Goal: Task Accomplishment & Management: Manage account settings

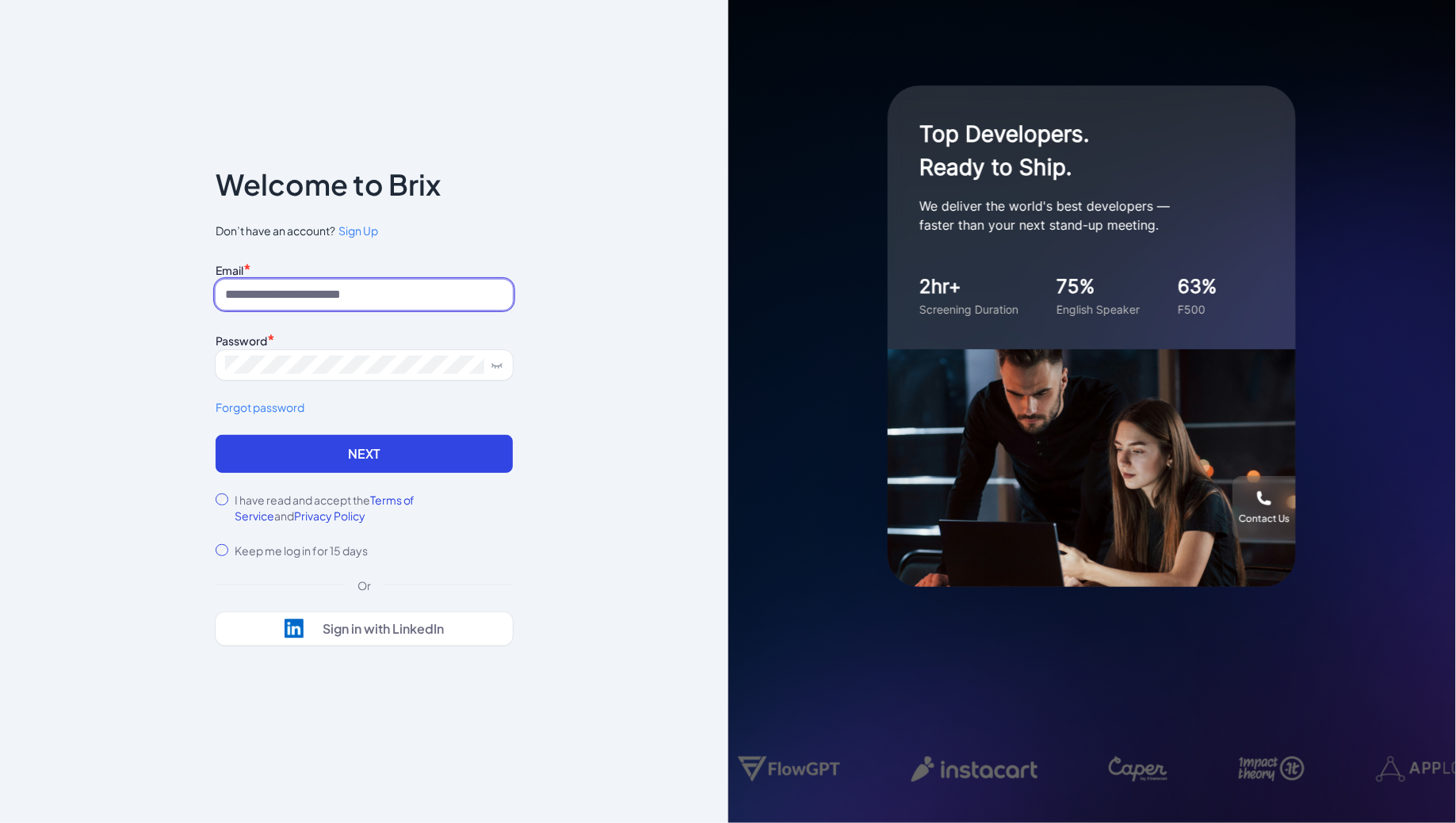
type input "**********"
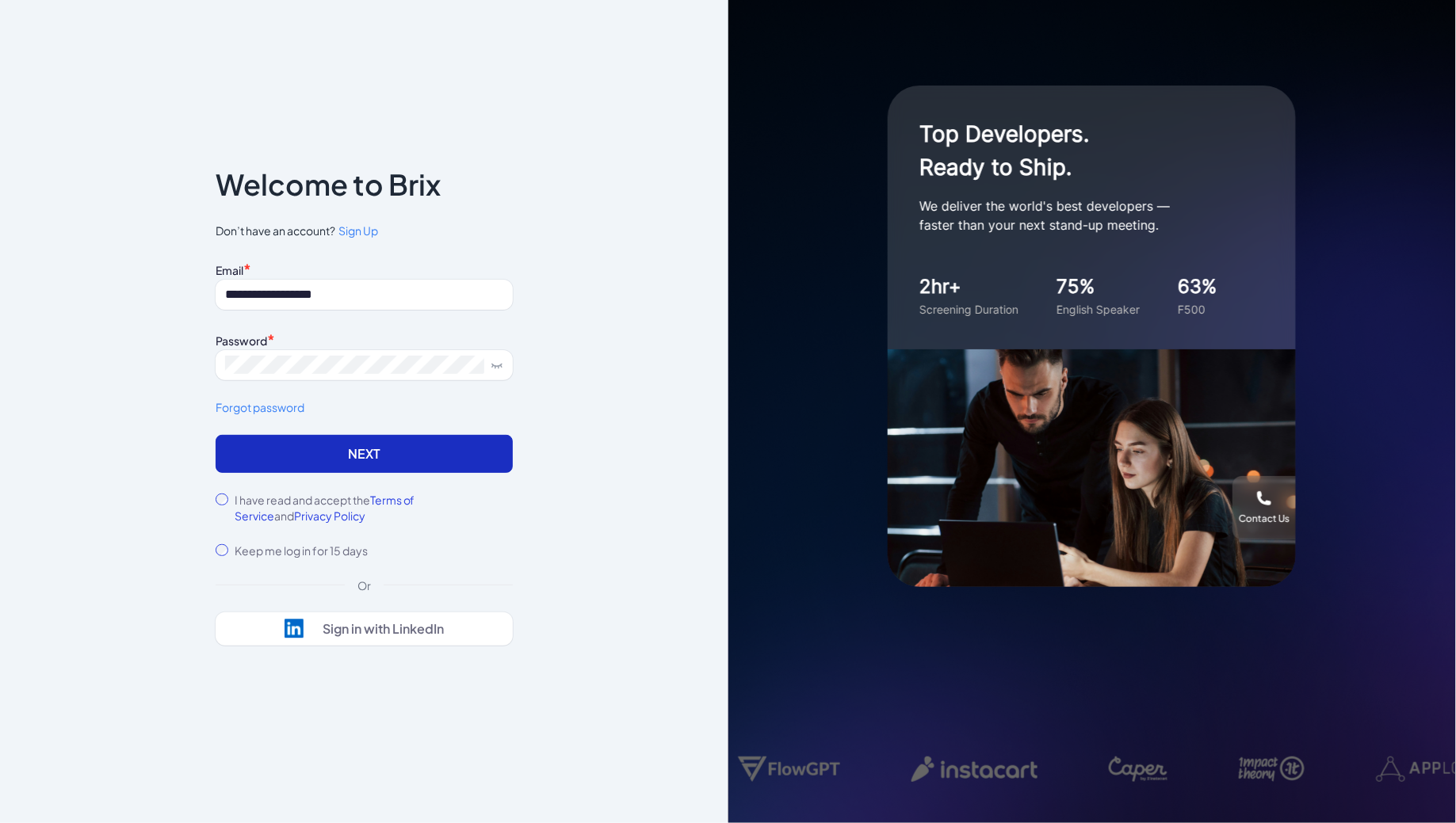
click at [283, 446] on button "Next" at bounding box center [364, 454] width 297 height 38
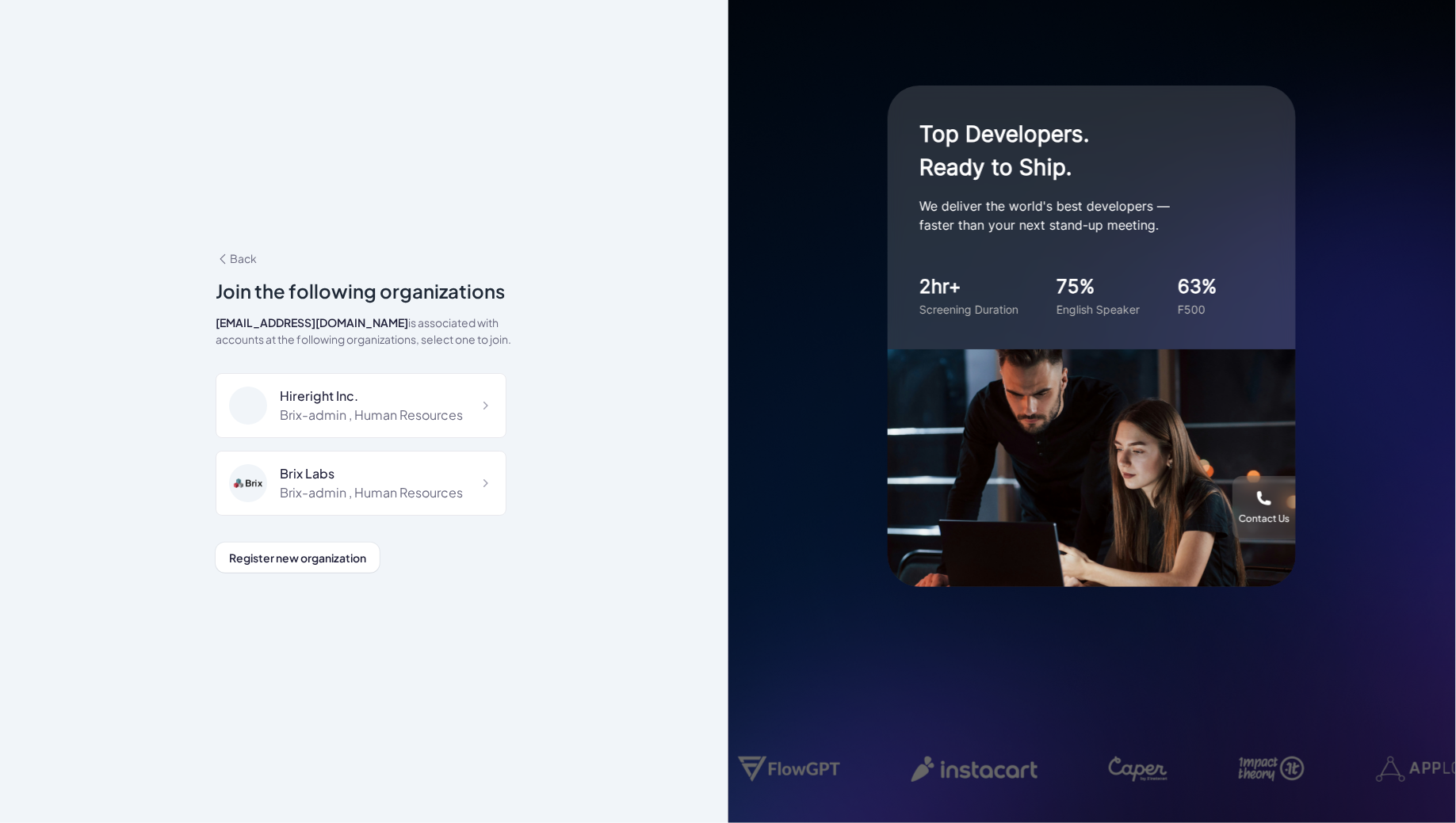
scroll to position [10580, 0]
click at [329, 544] on div "DeepVista" at bounding box center [357, 553] width 155 height 19
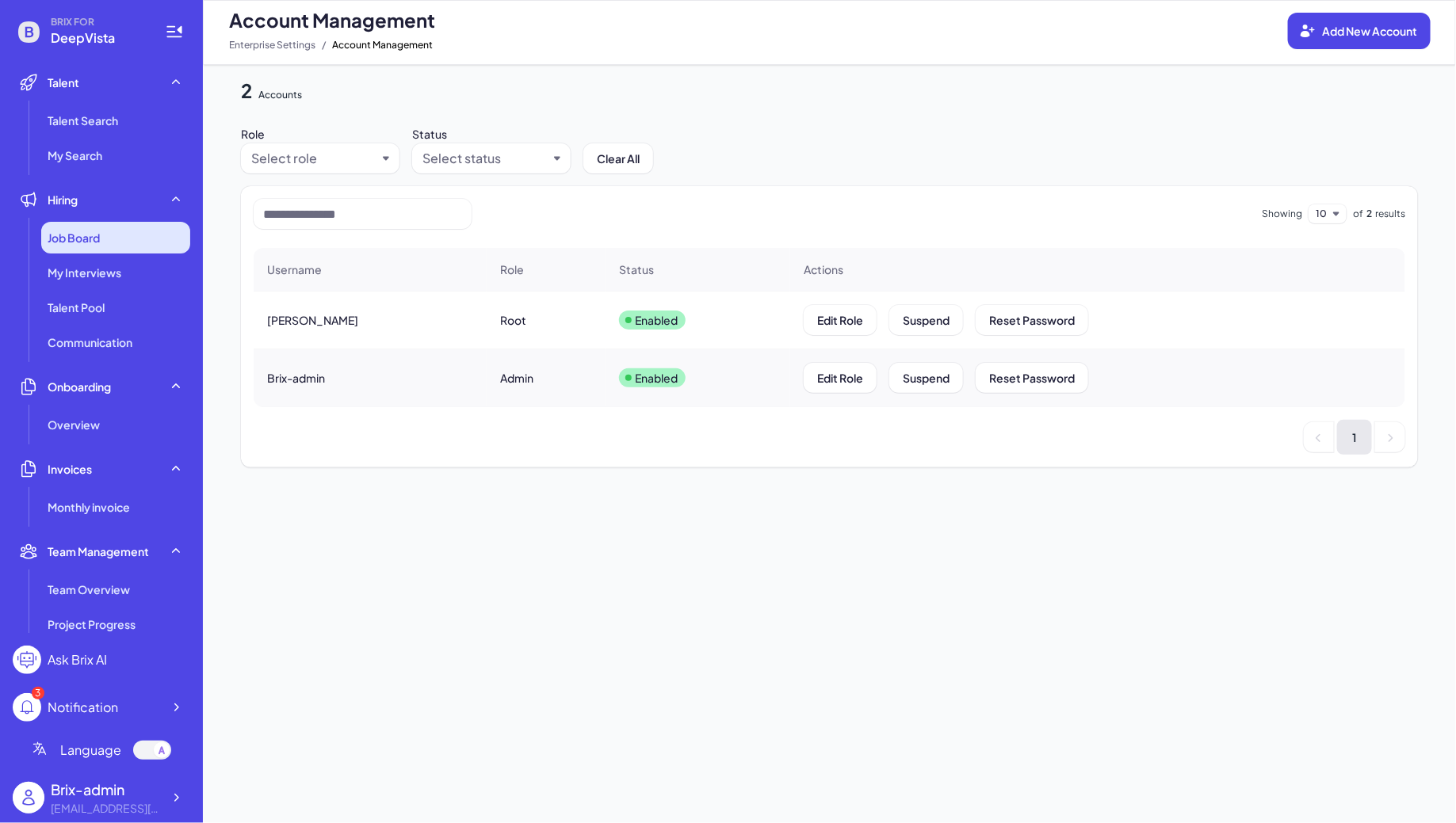
click at [139, 239] on div "Job Board" at bounding box center [116, 237] width 149 height 31
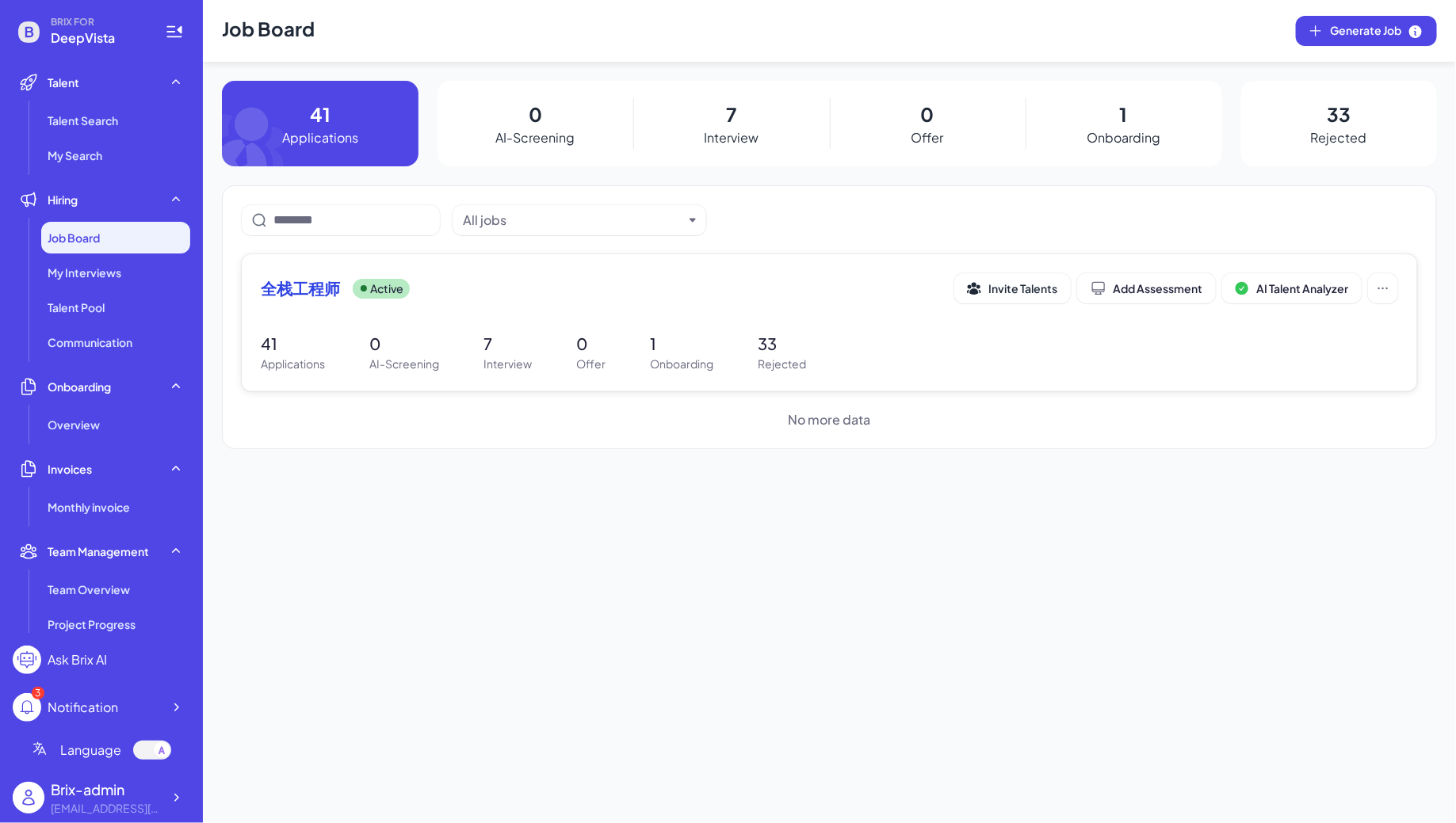
click at [382, 316] on div "全栈工程师 Active Invite Talents Add Assessment AI Talent Analyzer 41 Applications 0…" at bounding box center [829, 322] width 1175 height 137
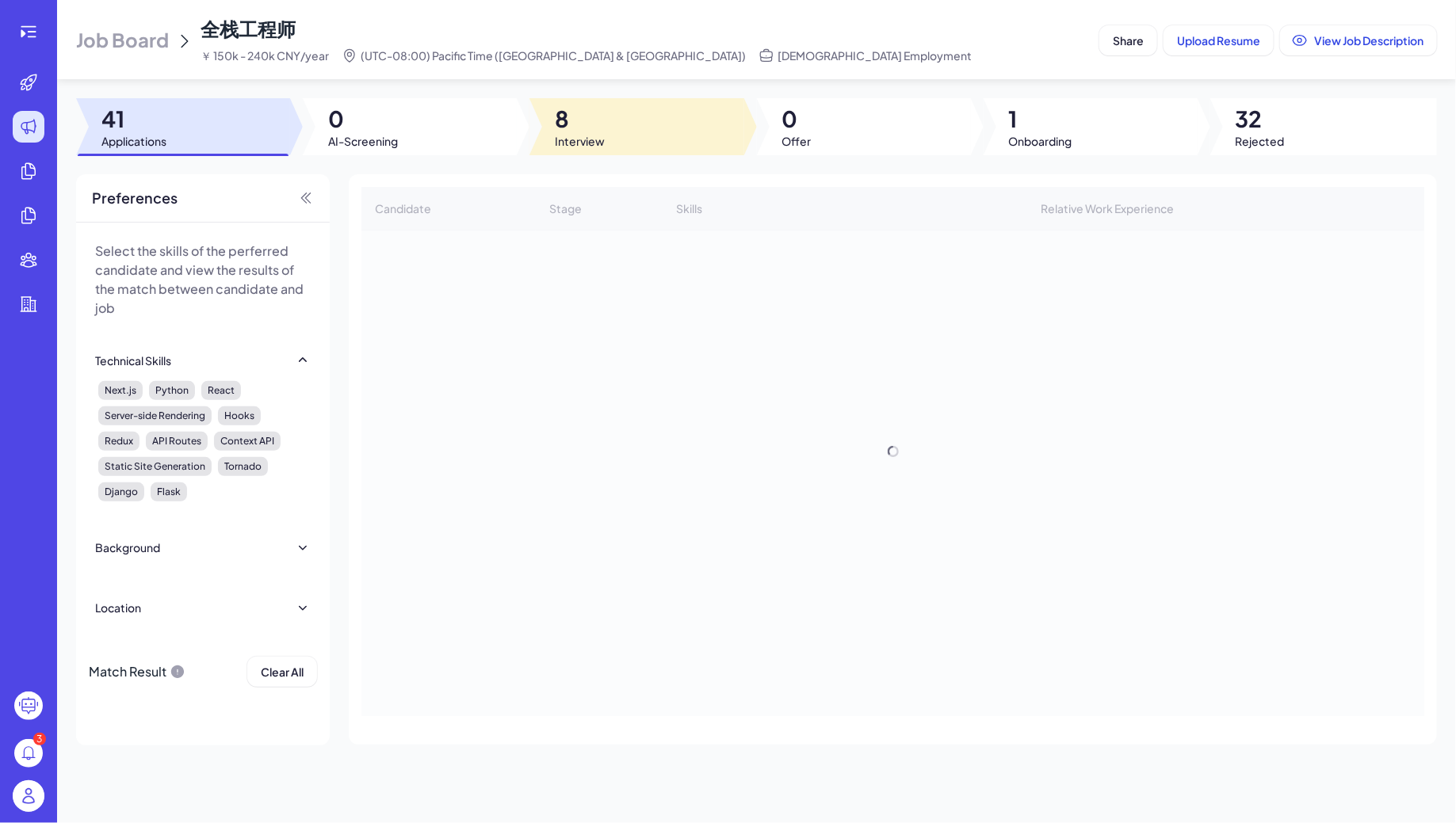
click at [612, 126] on div at bounding box center [636, 127] width 214 height 57
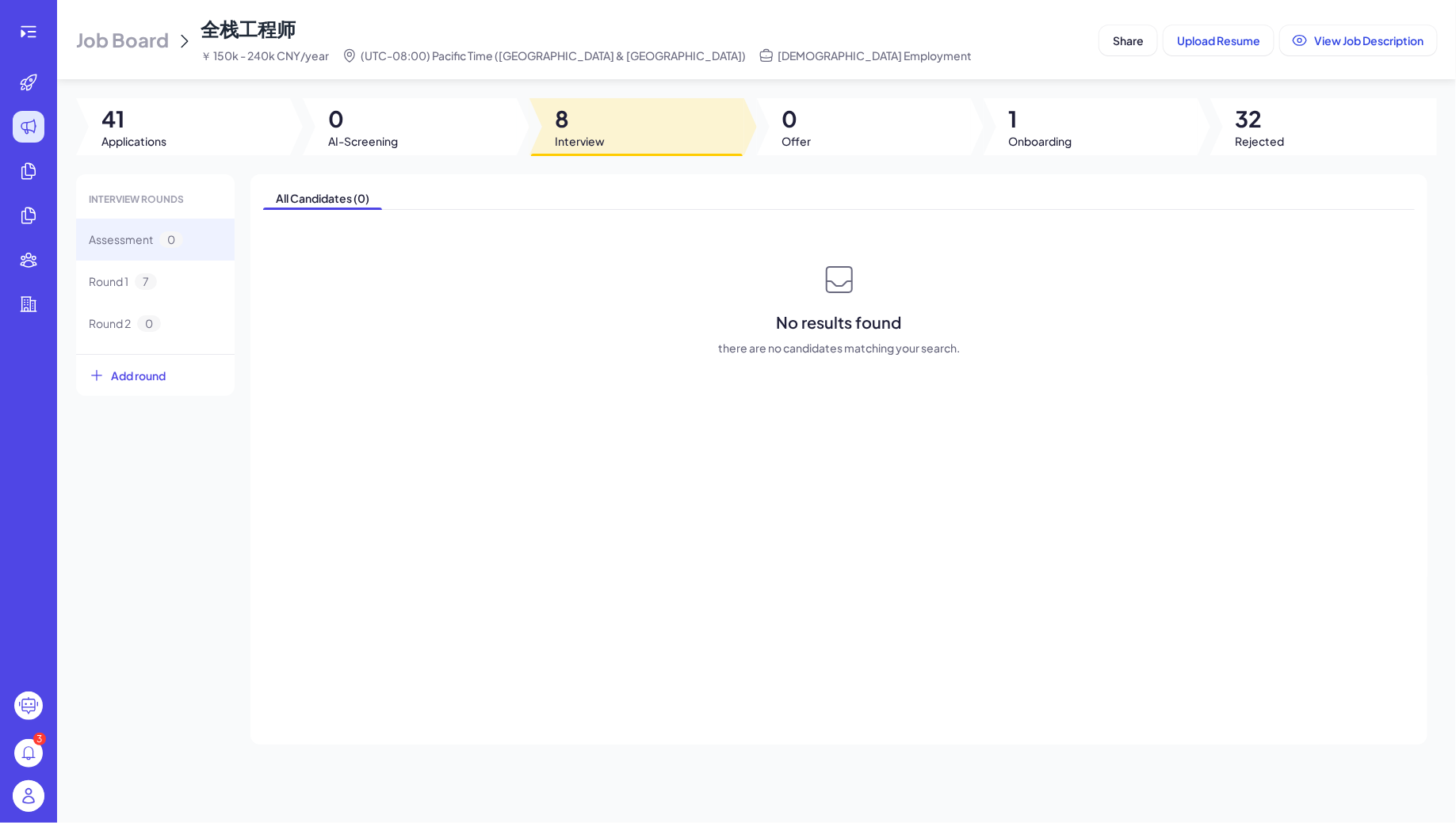
click at [75, 290] on div "INTERVIEW ROUNDS Assessment 0 Round 1 7 Round 2 0 Add round All Candidates (0) …" at bounding box center [757, 460] width 1399 height 571
click at [120, 287] on span "Round 1" at bounding box center [109, 282] width 39 height 17
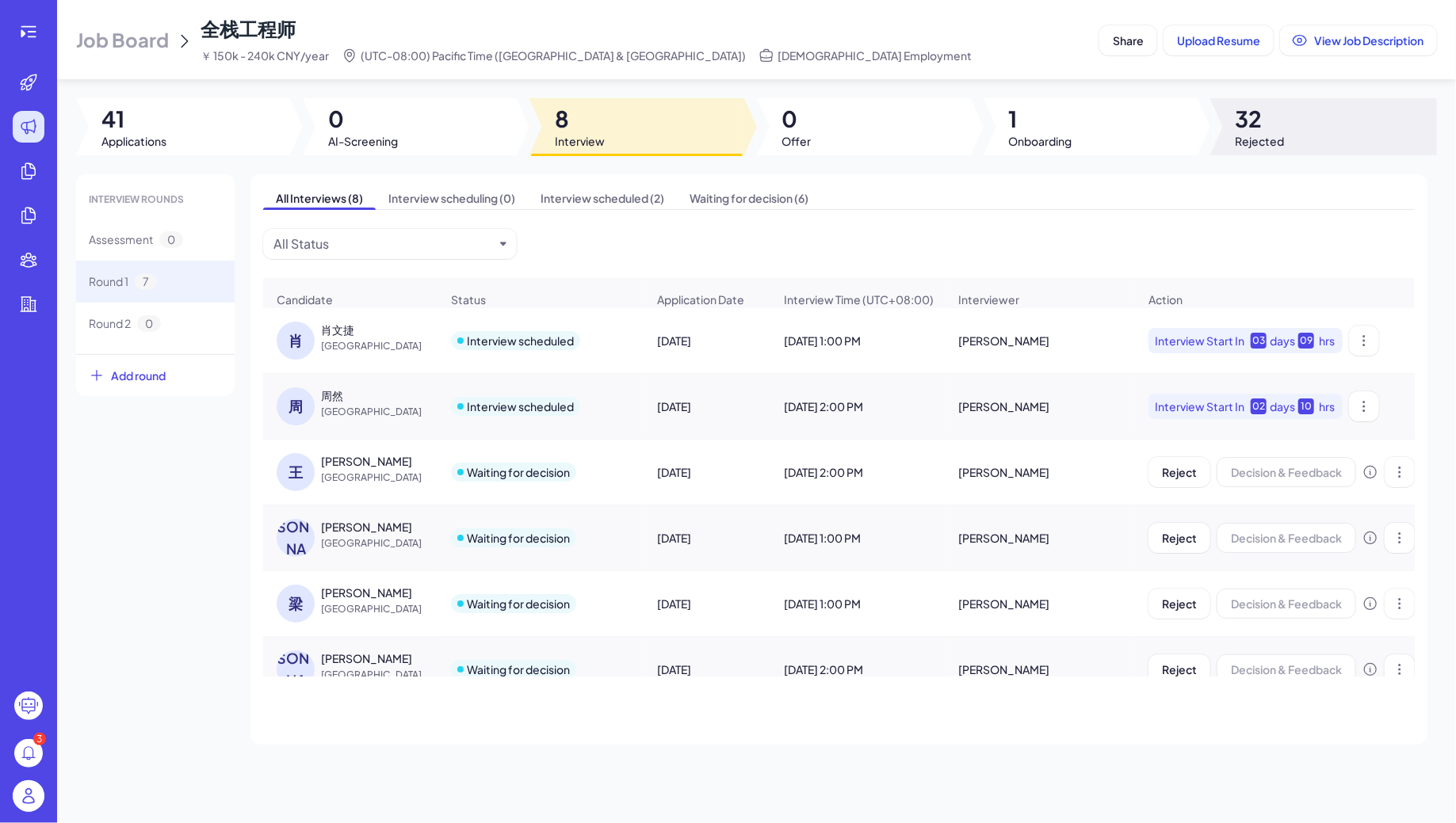
click at [1227, 135] on div at bounding box center [1323, 127] width 227 height 57
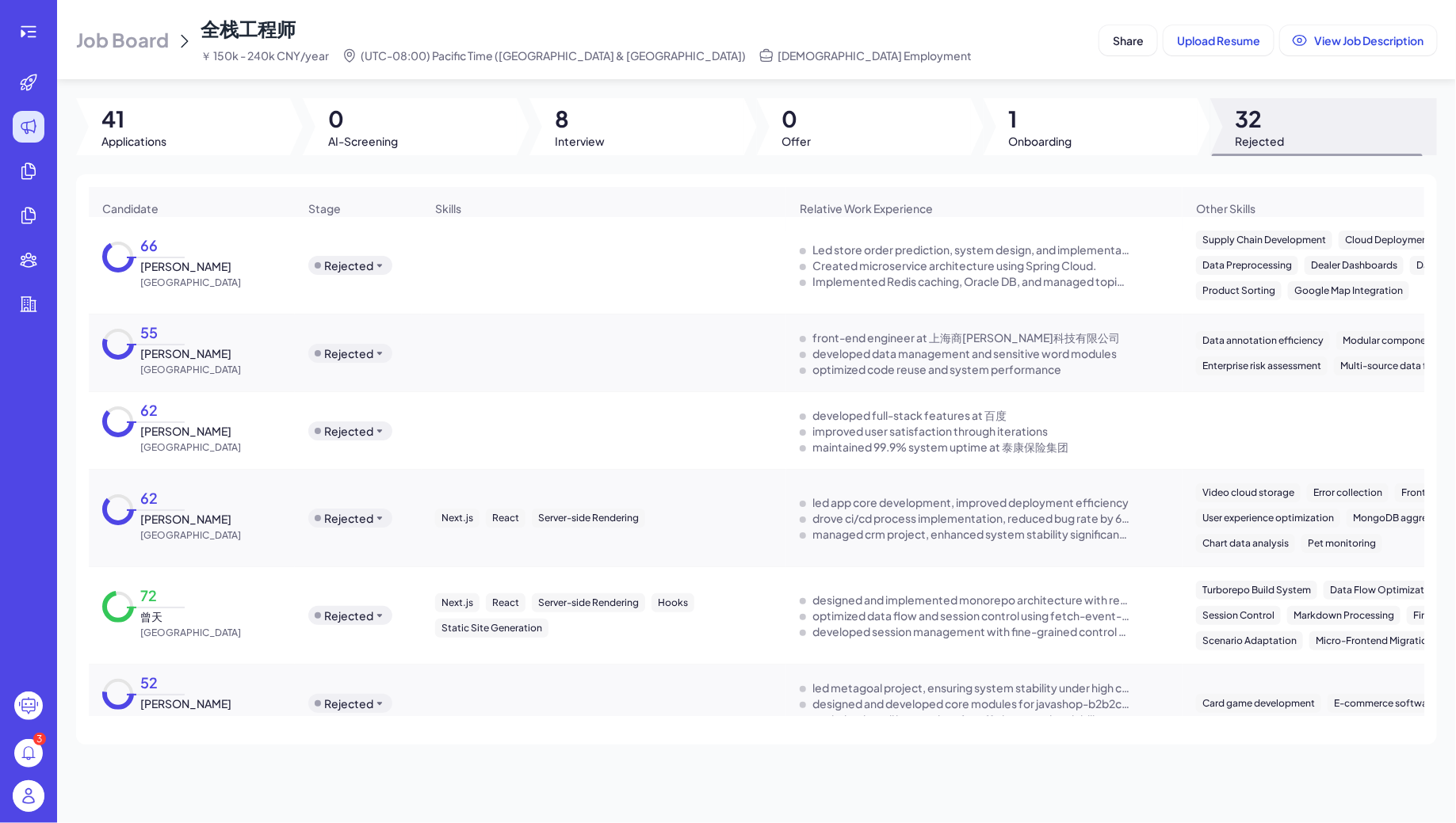
scroll to position [5, 0]
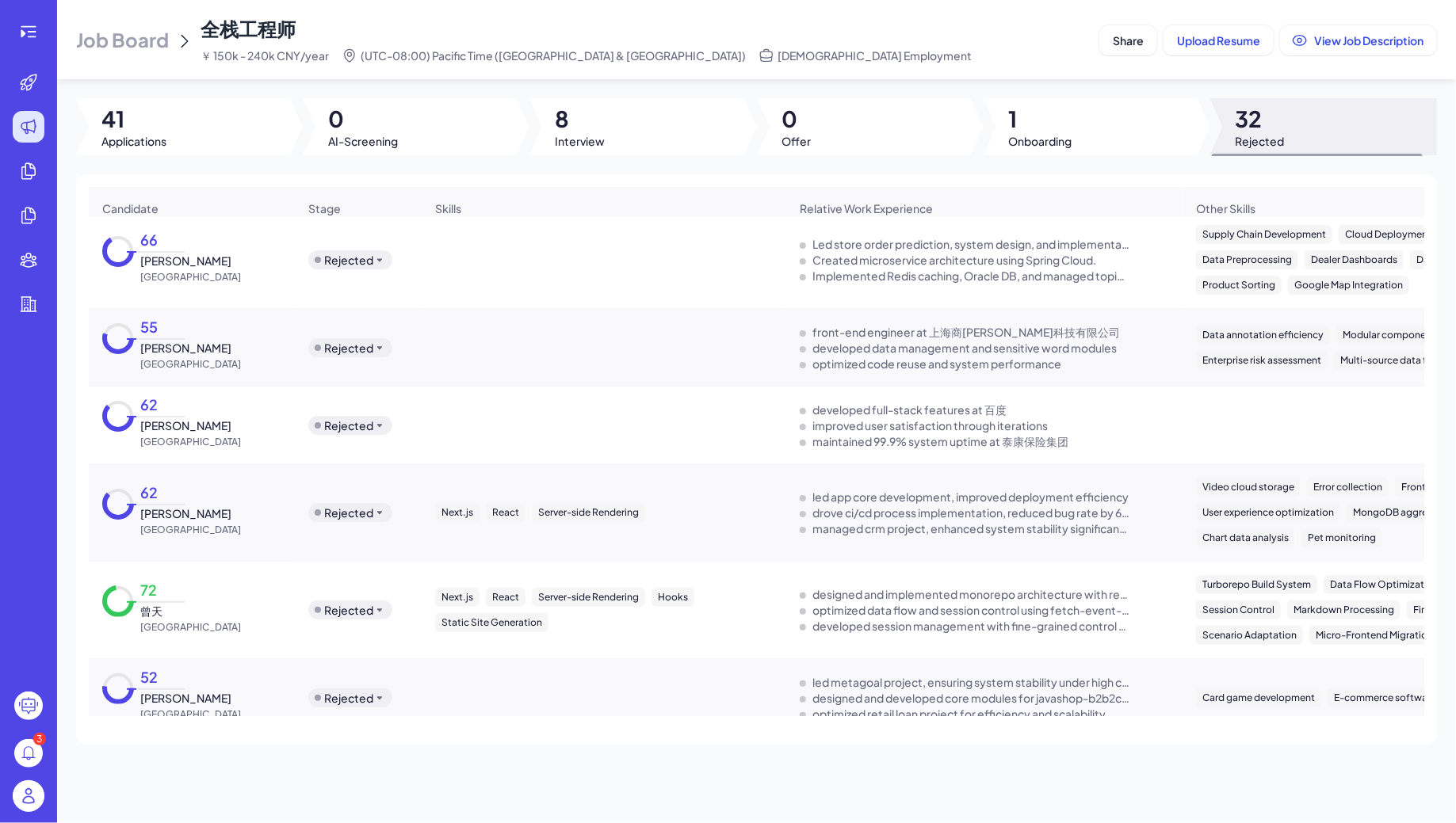
click at [368, 604] on div "Rejected" at bounding box center [348, 610] width 49 height 16
click at [367, 635] on div "Screening" at bounding box center [351, 630] width 54 height 17
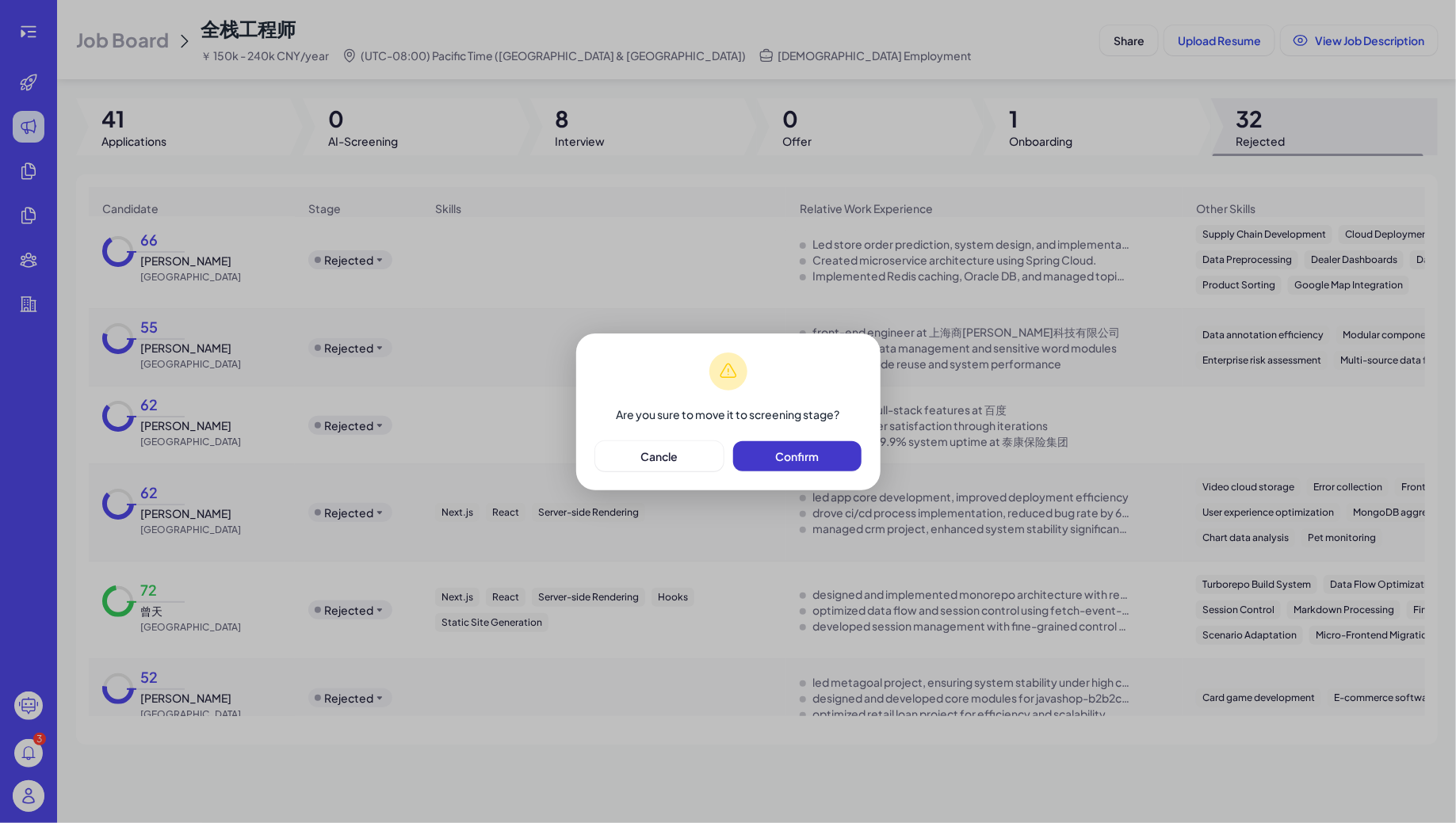
click at [782, 448] on button "Confirm" at bounding box center [797, 457] width 128 height 31
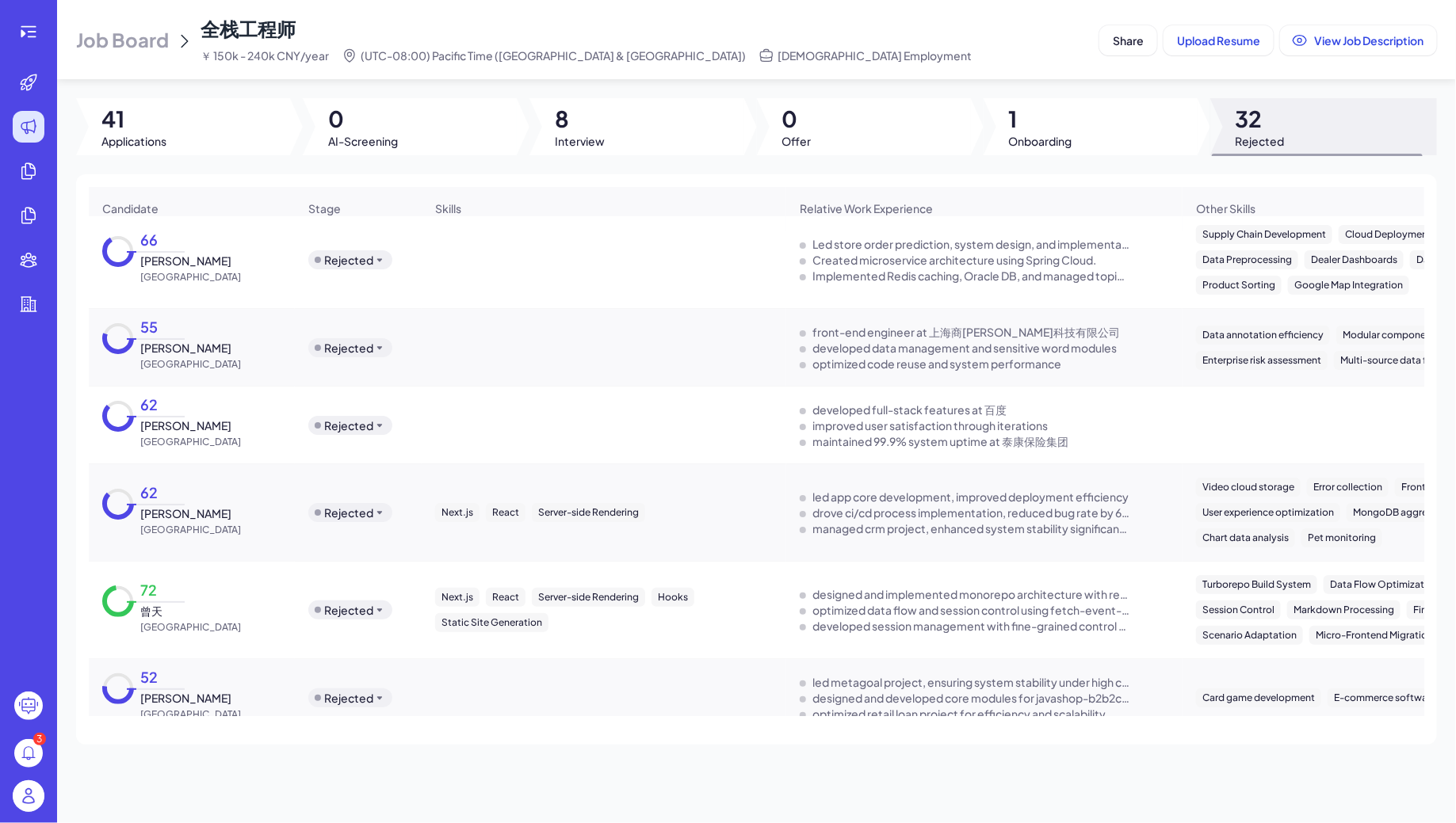
click at [178, 94] on div "Job Board 全栈工程师 ￥ 150k - 240k CNY/year (UTC-08:00) Pacific Time (US & Canada) F…" at bounding box center [757, 411] width 1399 height 823
click at [179, 126] on div at bounding box center [183, 127] width 214 height 57
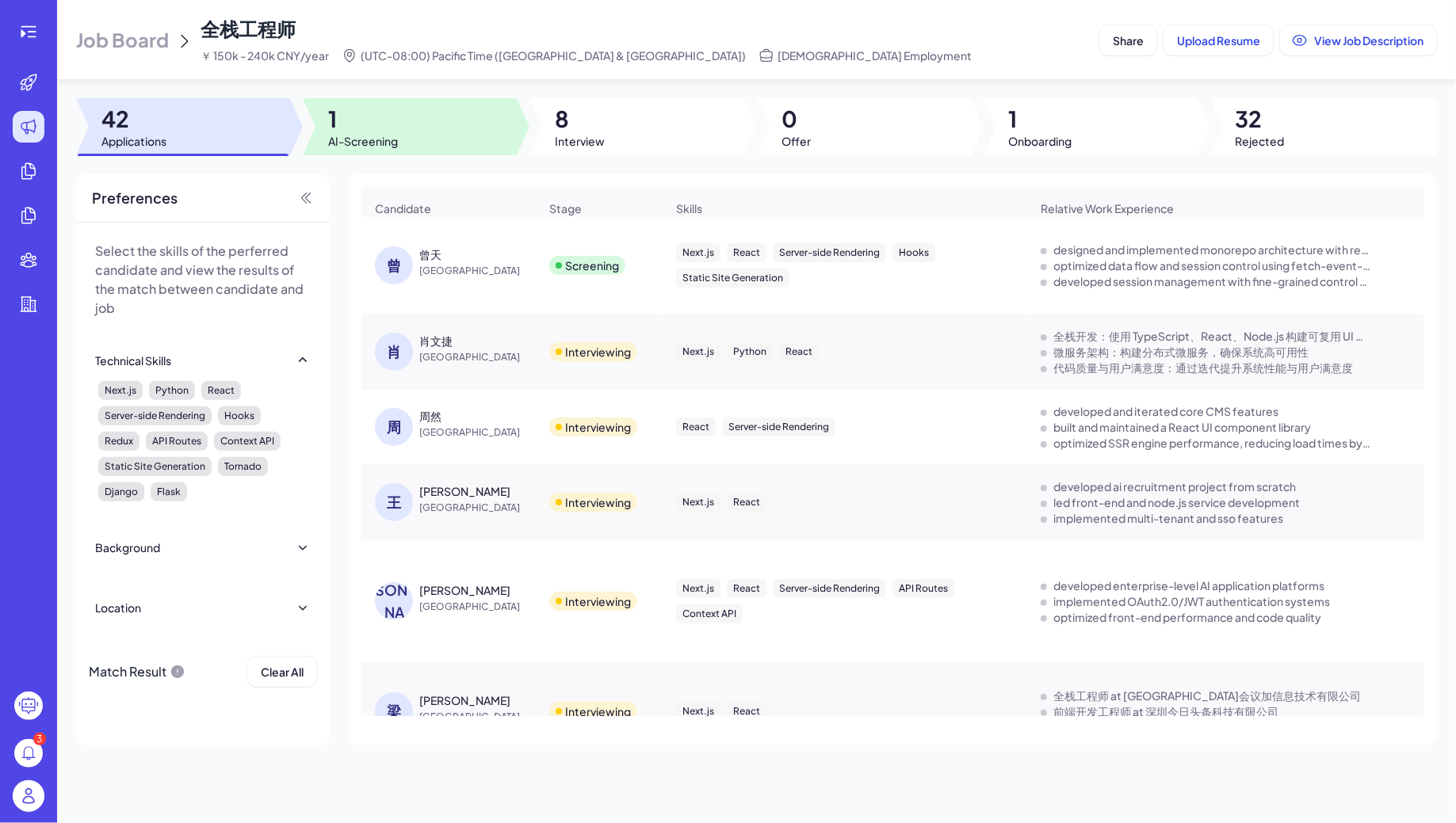
click at [393, 122] on span "1" at bounding box center [364, 119] width 70 height 29
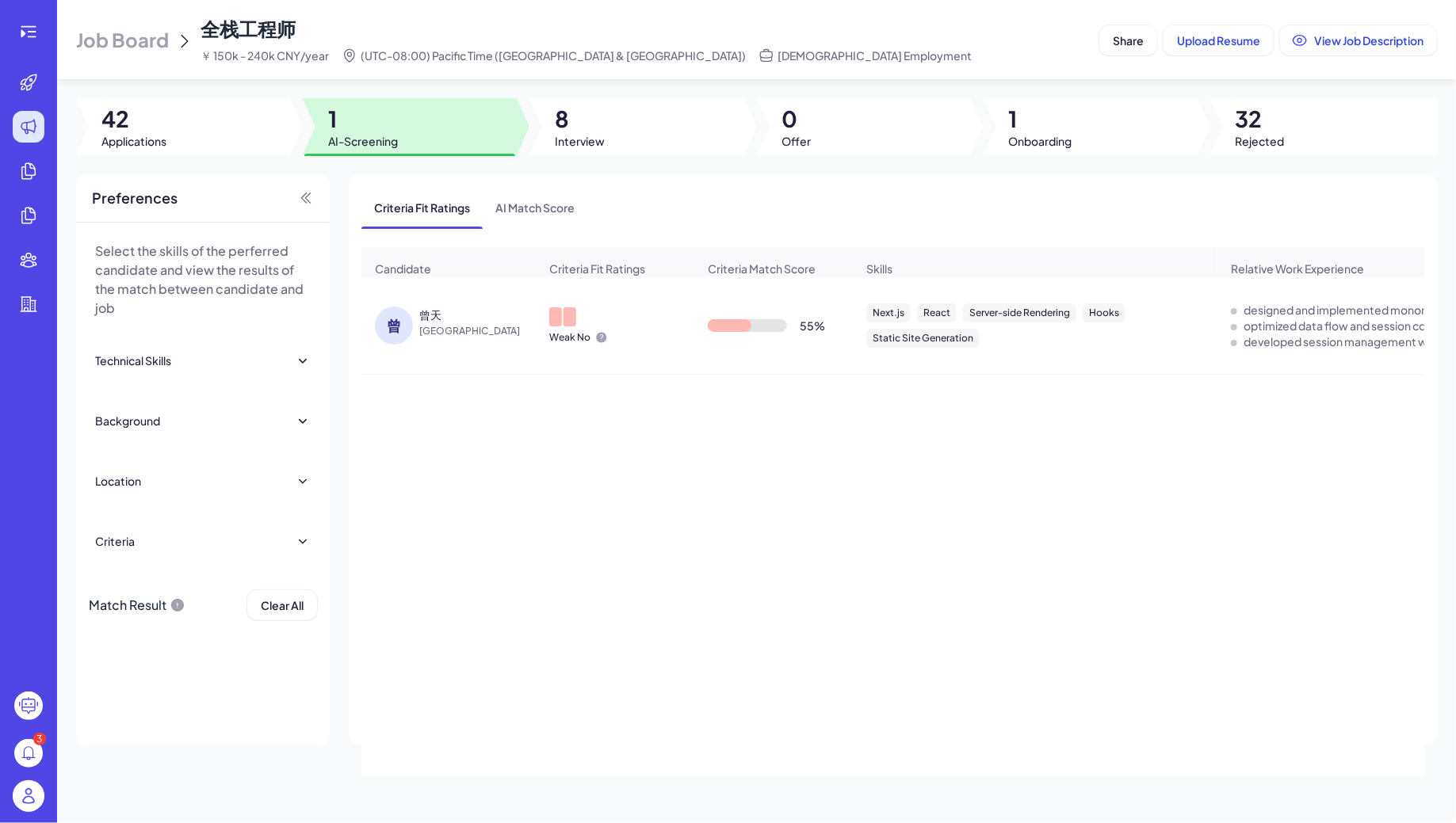
click at [454, 324] on span "[GEOGRAPHIC_DATA]" at bounding box center [478, 331] width 118 height 16
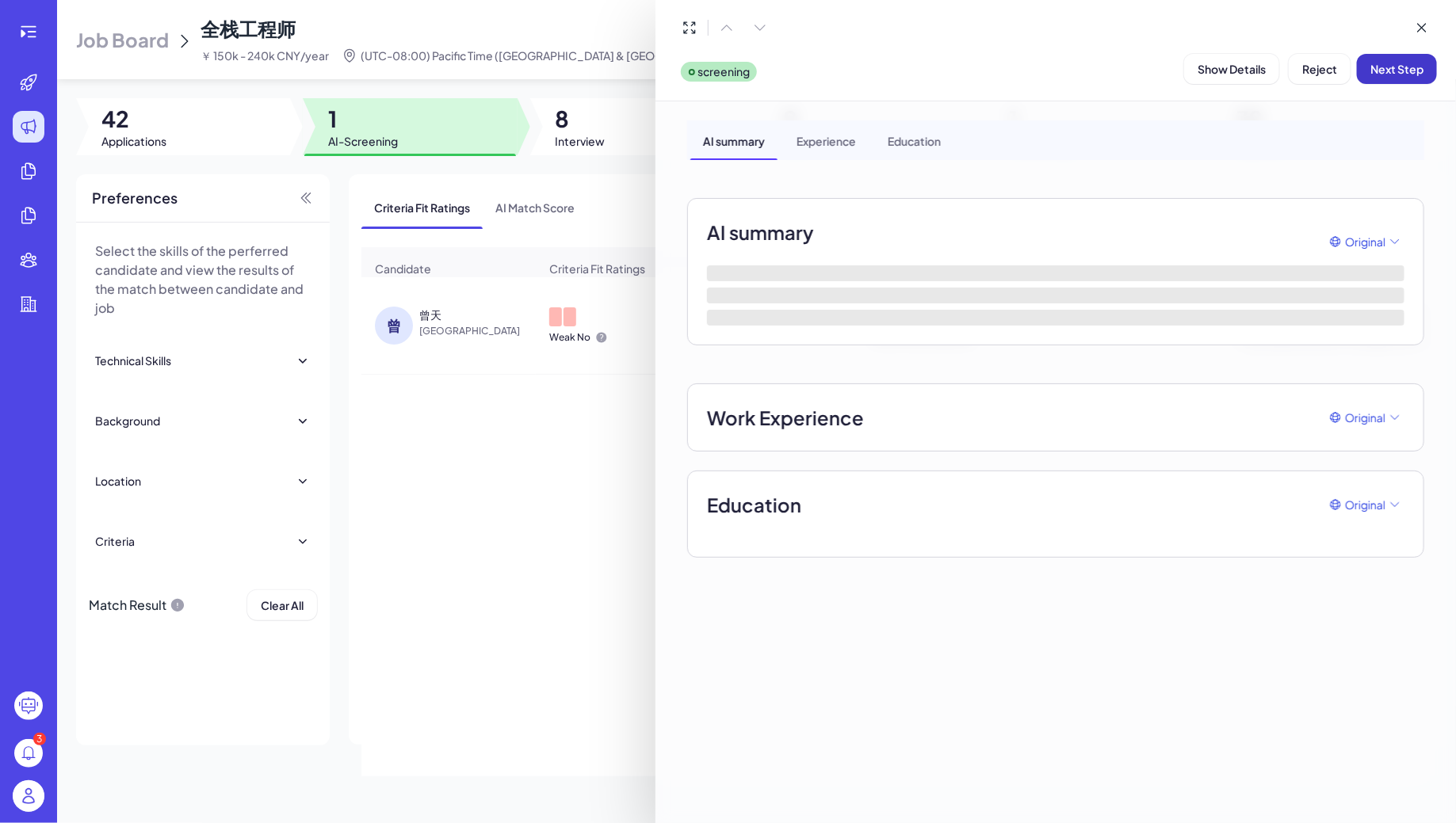
click at [1392, 73] on span "Next Step" at bounding box center [1397, 69] width 53 height 14
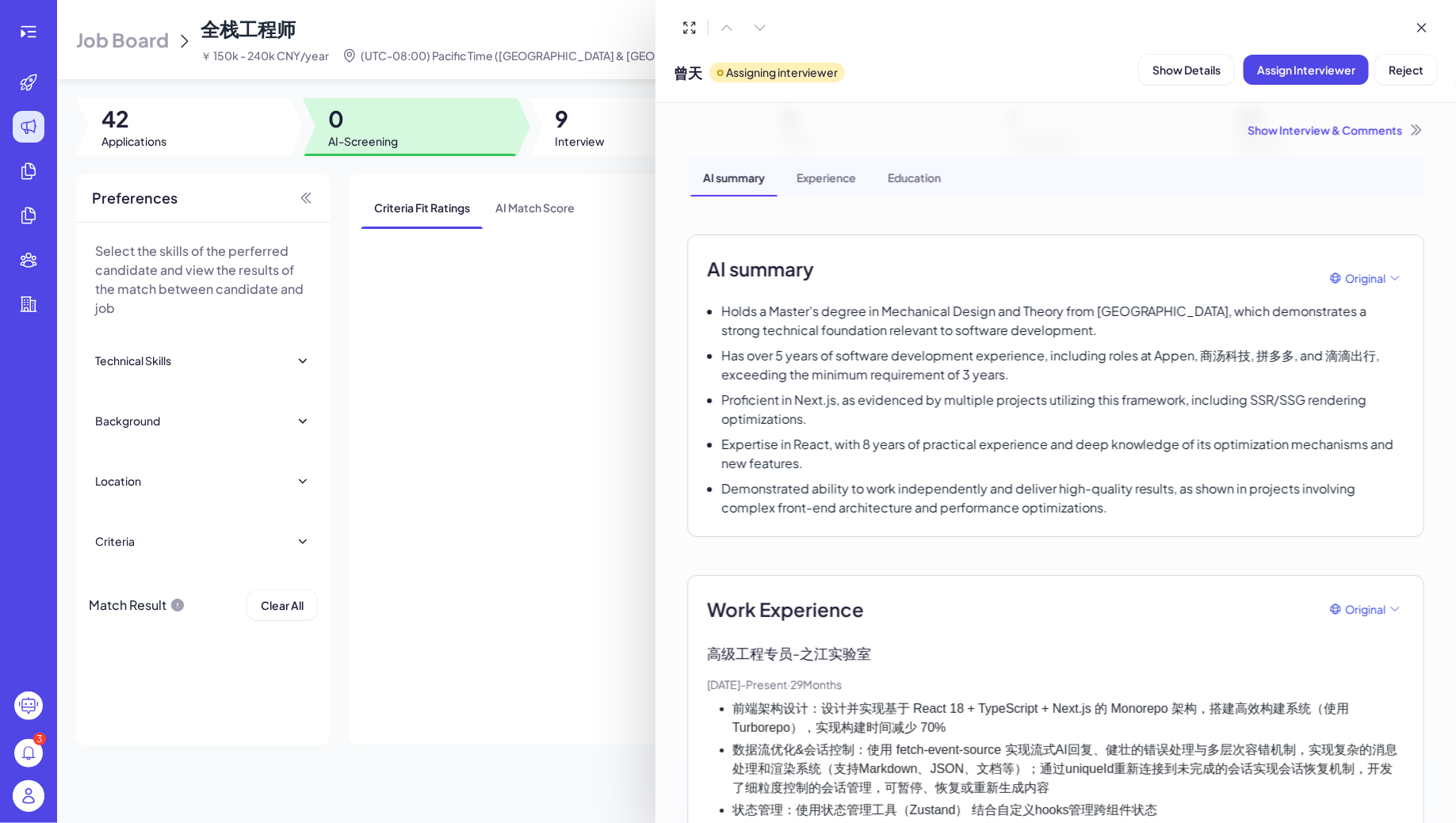
click at [586, 137] on div at bounding box center [728, 411] width 1456 height 823
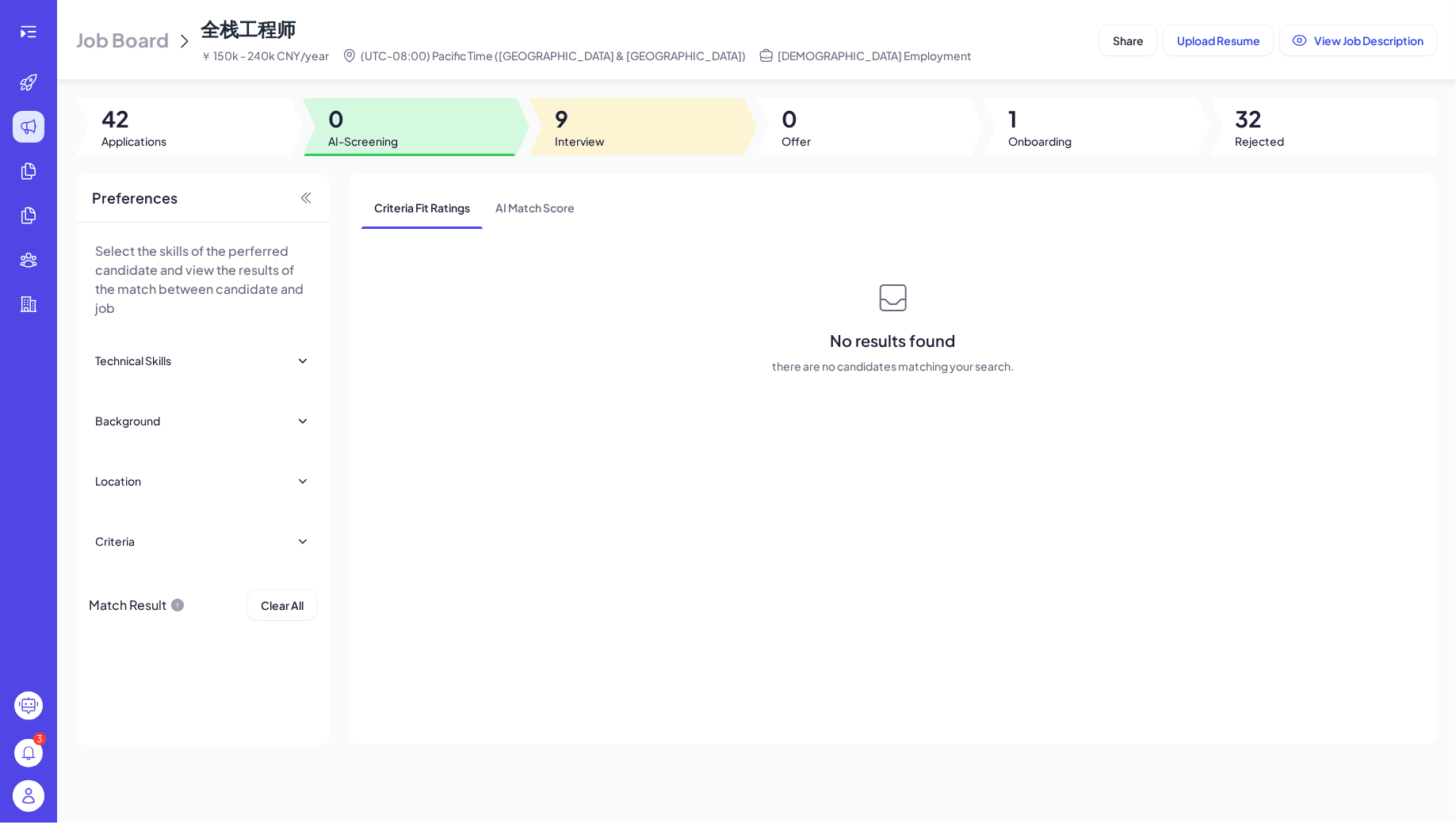
click at [586, 136] on span "Interview" at bounding box center [580, 141] width 50 height 16
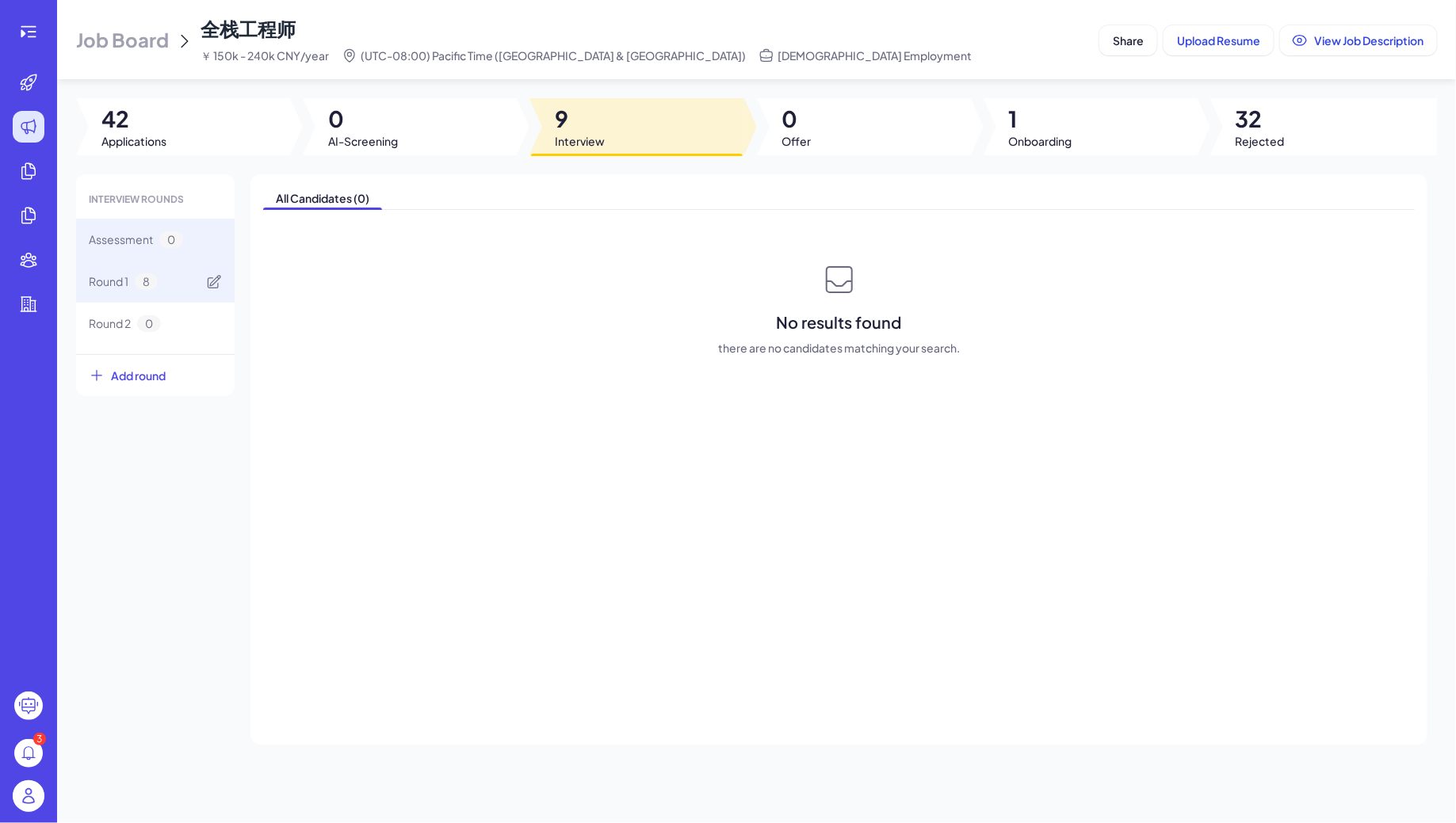
click at [184, 288] on div "Round 1 8" at bounding box center [155, 281] width 159 height 42
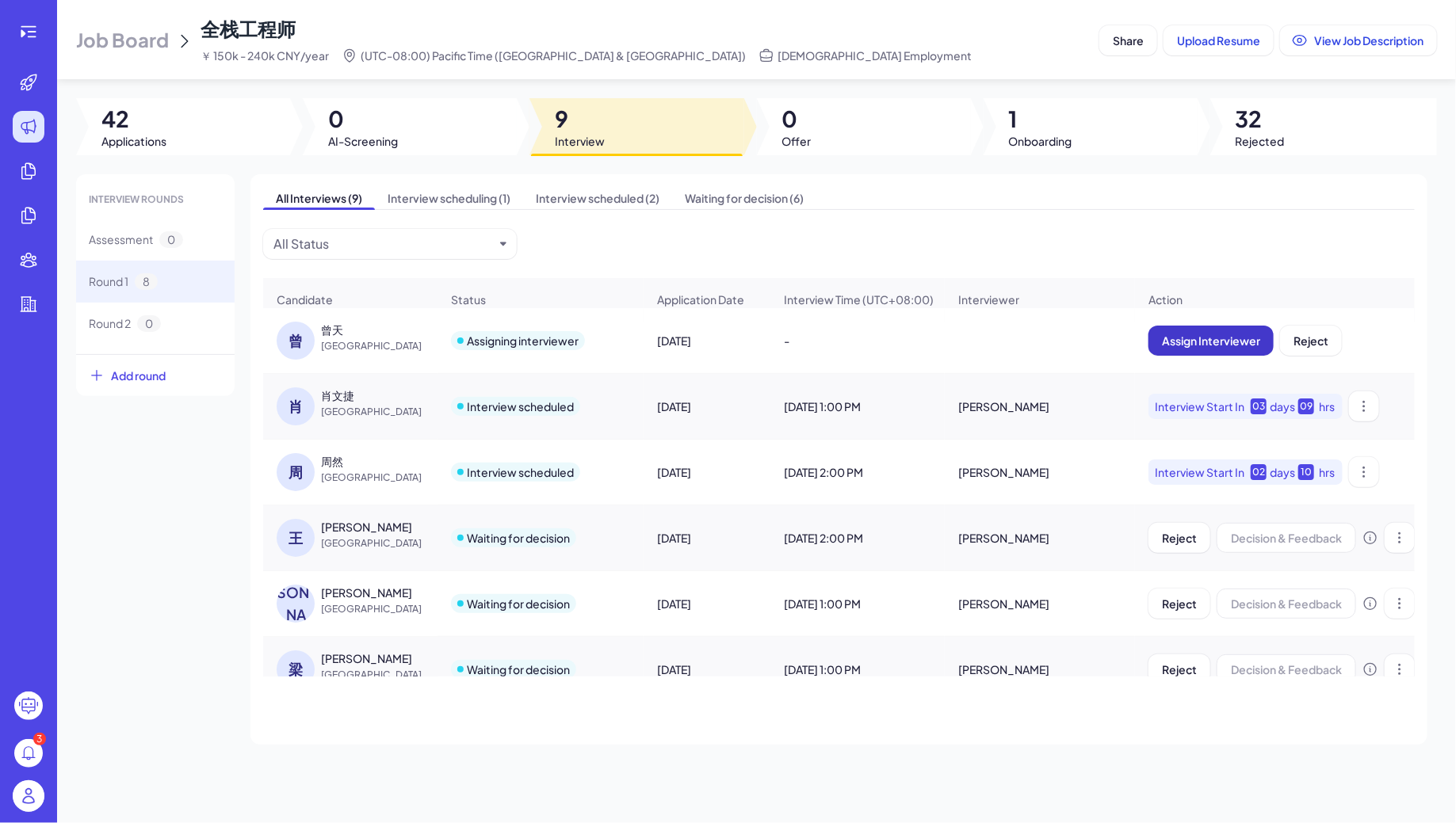
click at [1235, 343] on span "Assign Interviewer" at bounding box center [1210, 341] width 98 height 14
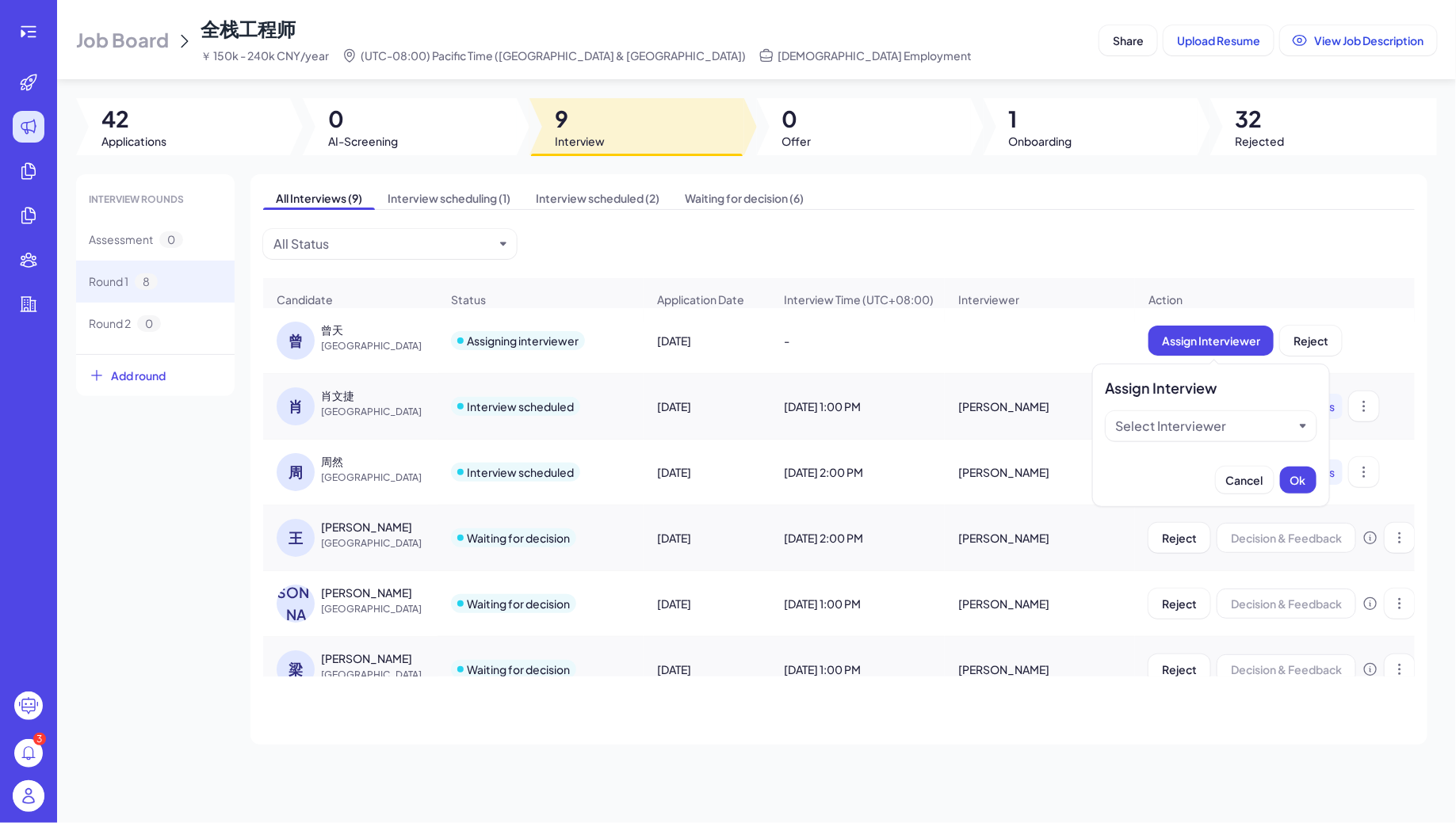
click at [1223, 425] on div "Select Interviewer" at bounding box center [1171, 425] width 111 height 19
click at [1177, 467] on div "Jing Conan Wang" at bounding box center [1211, 465] width 199 height 29
click at [1302, 480] on span "Ok" at bounding box center [1298, 480] width 16 height 14
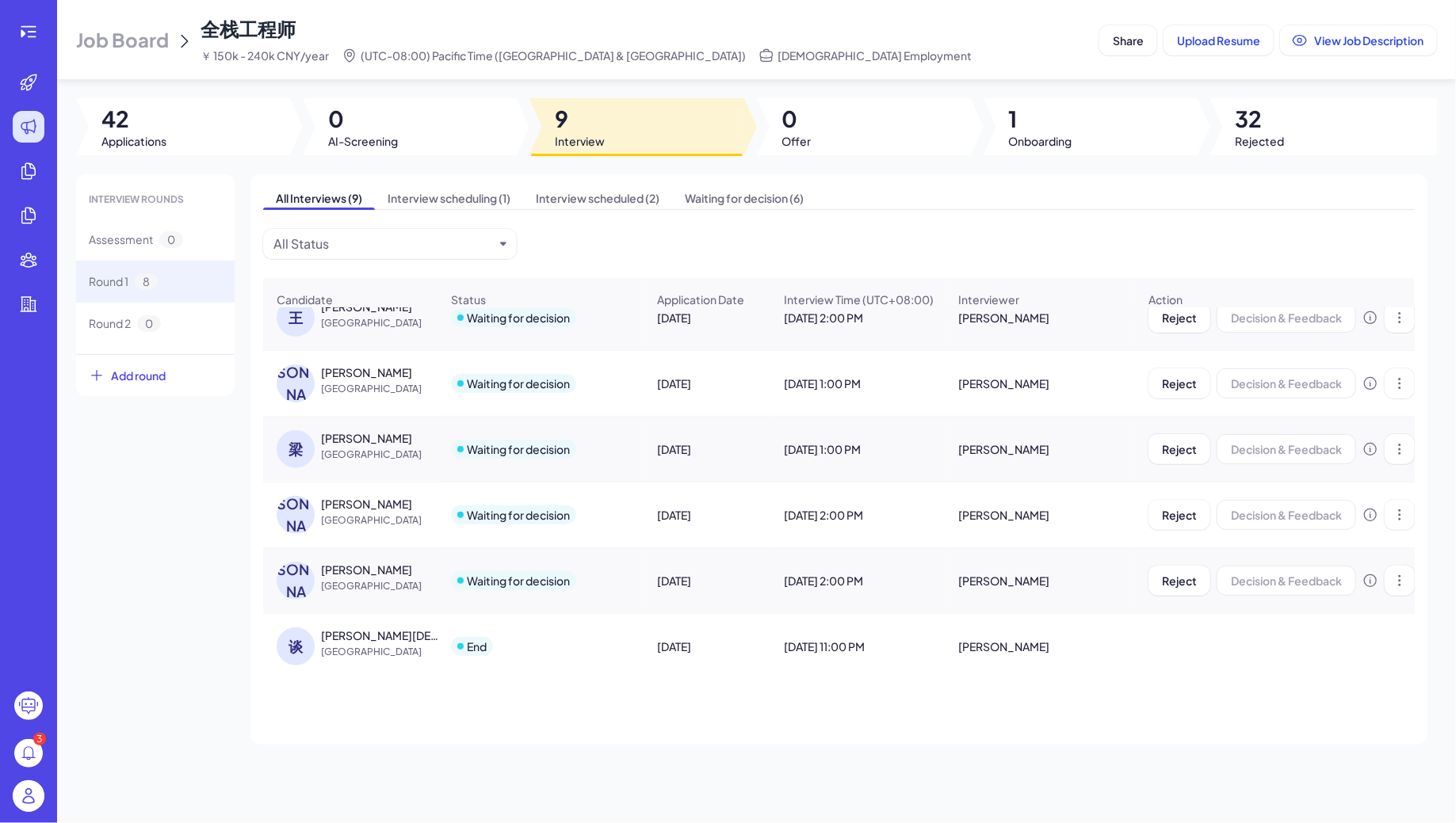
scroll to position [0, 0]
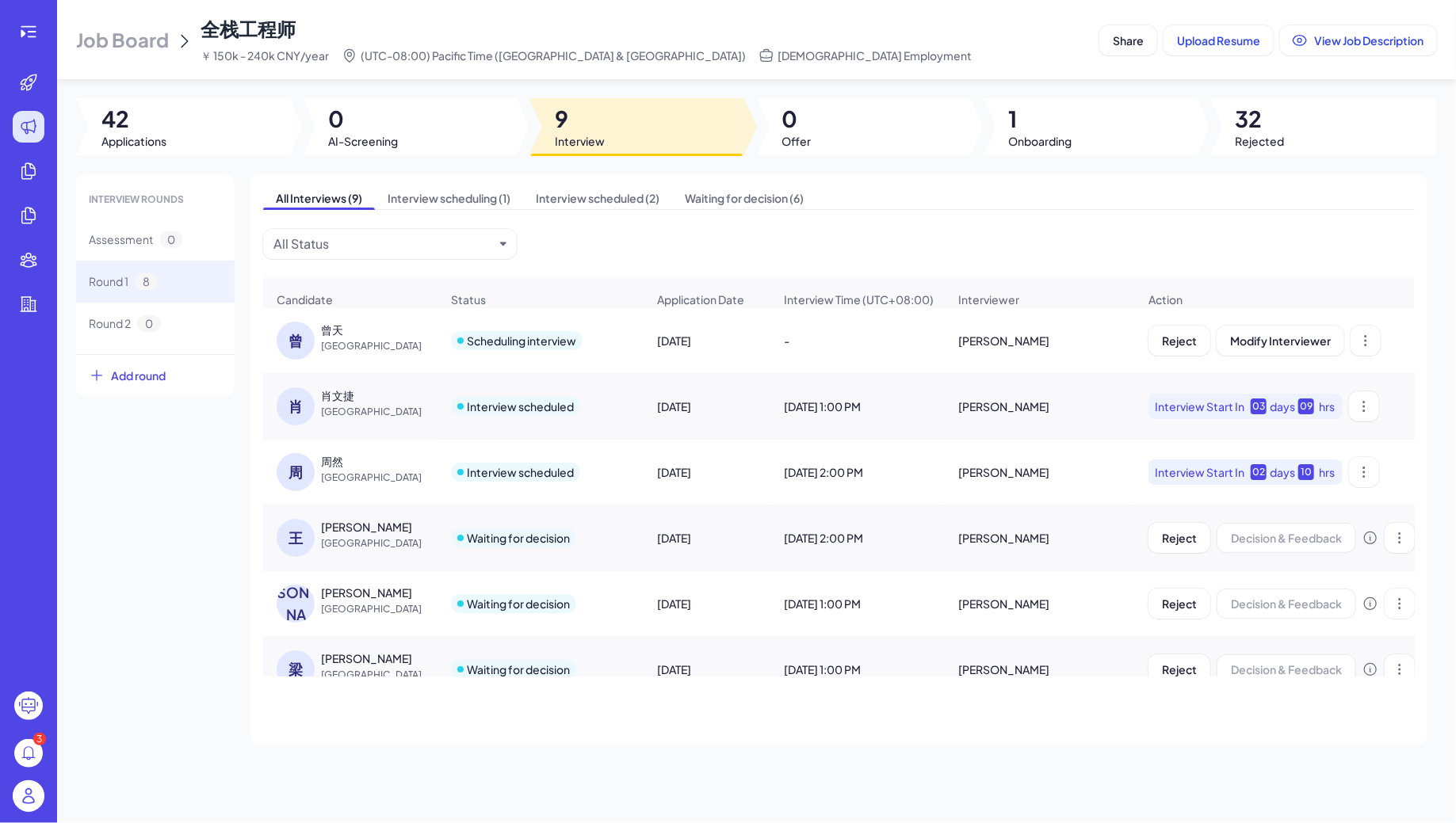
drag, startPoint x: 735, startPoint y: 237, endPoint x: 592, endPoint y: 171, distance: 157.5
click at [597, 183] on div "All Interviews (9) Interview scheduling (1) Interview scheduled (2) Waiting for…" at bounding box center [838, 460] width 1177 height 571
click at [473, 88] on div "Job Board 全栈工程师 ￥ 150k - 240k CNY/year (UTC-08:00) Pacific Time (US & Canada) F…" at bounding box center [757, 411] width 1399 height 823
click at [30, 32] on icon at bounding box center [28, 31] width 19 height 19
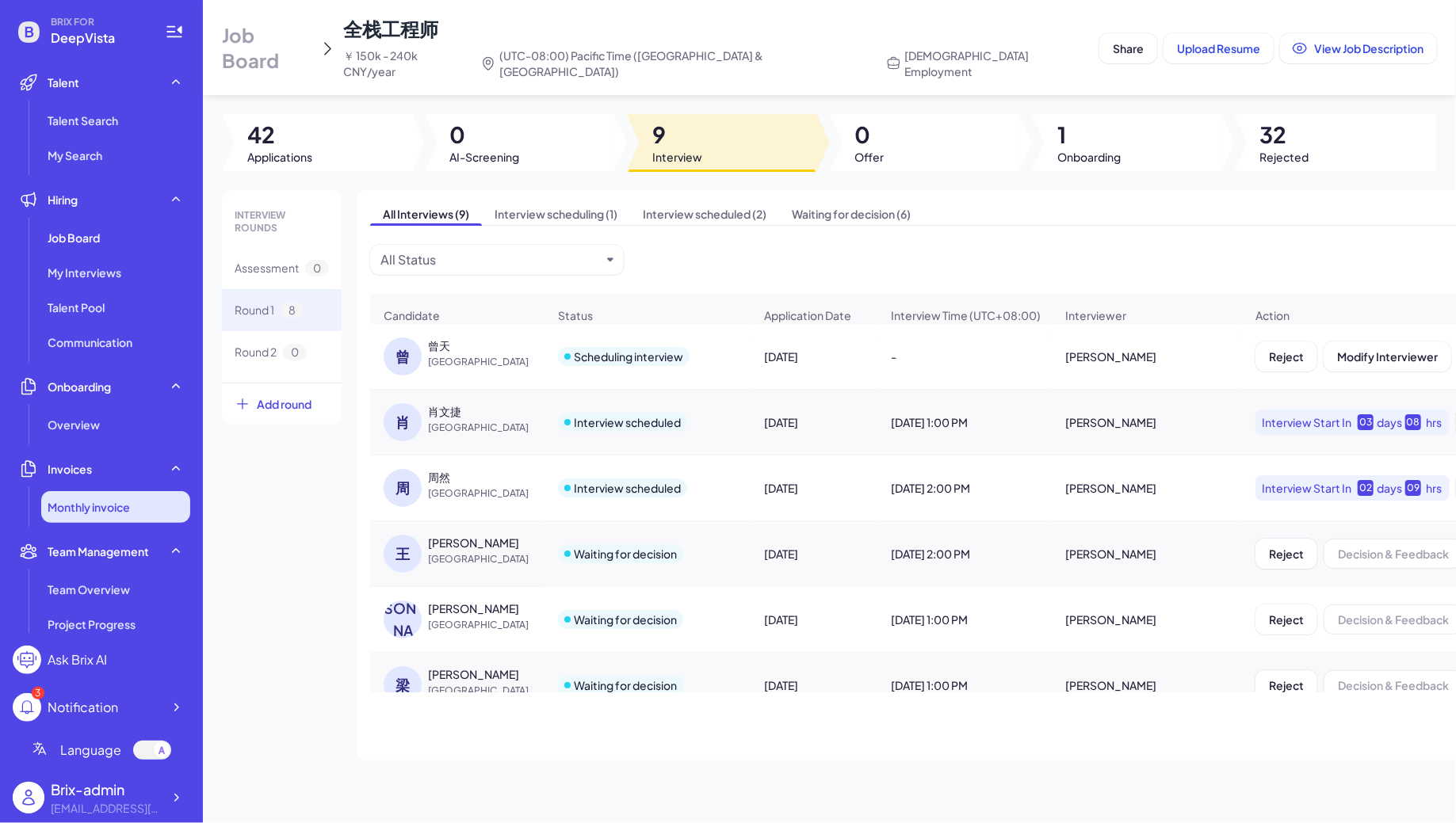
scroll to position [267, 0]
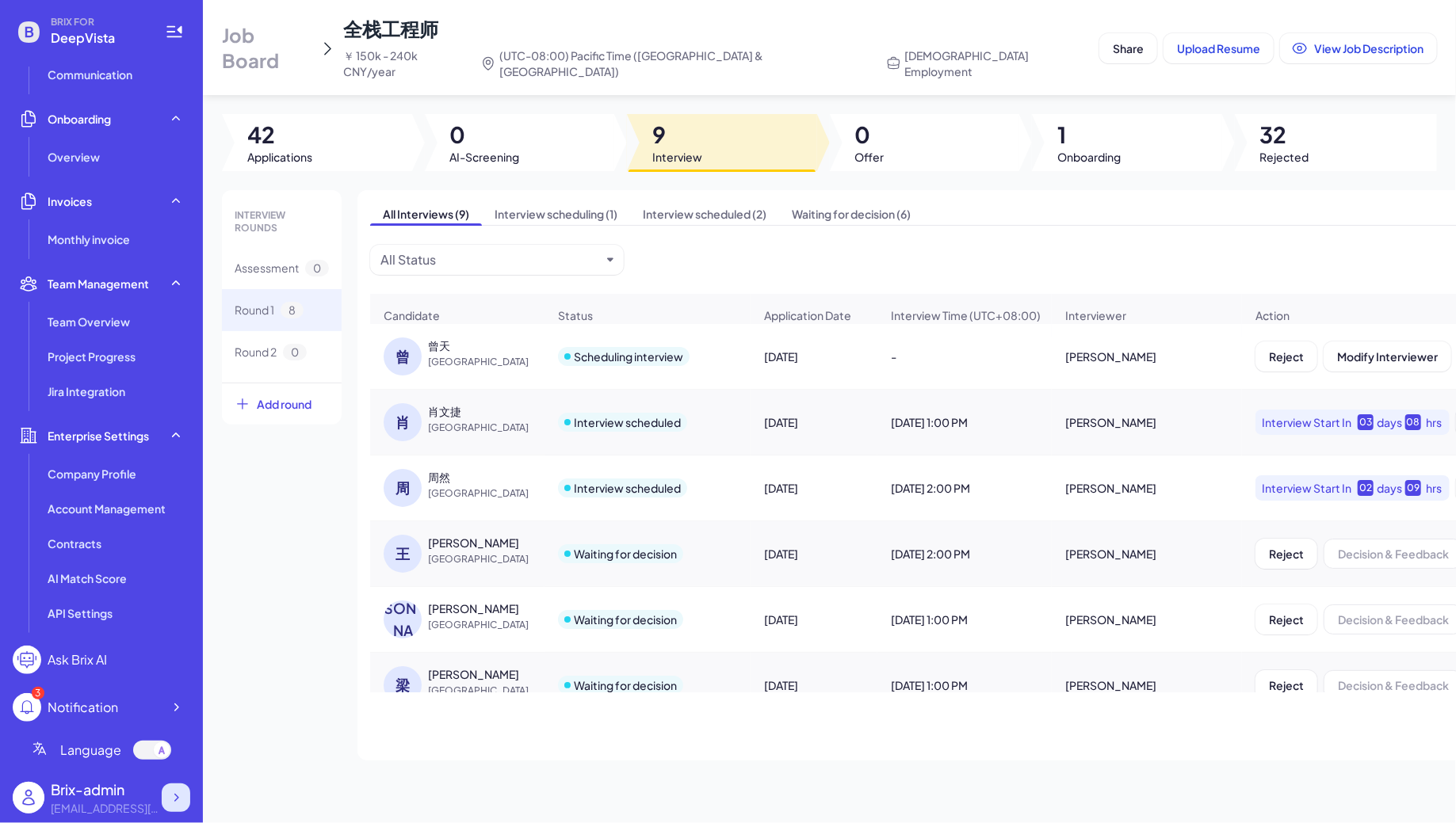
click at [173, 790] on icon at bounding box center [176, 798] width 16 height 16
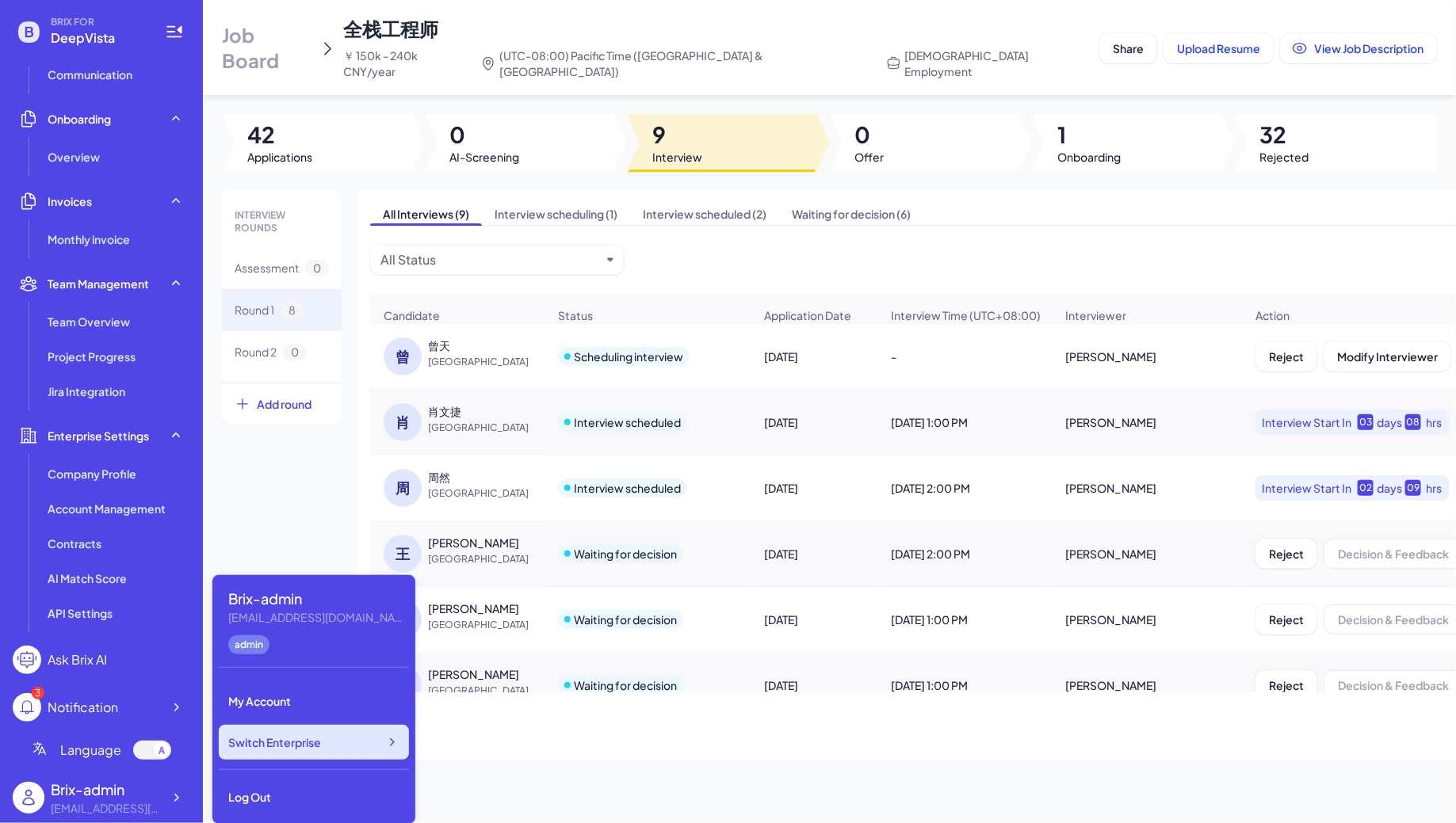
click at [337, 741] on div "Switch Enterprise" at bounding box center [314, 742] width 190 height 35
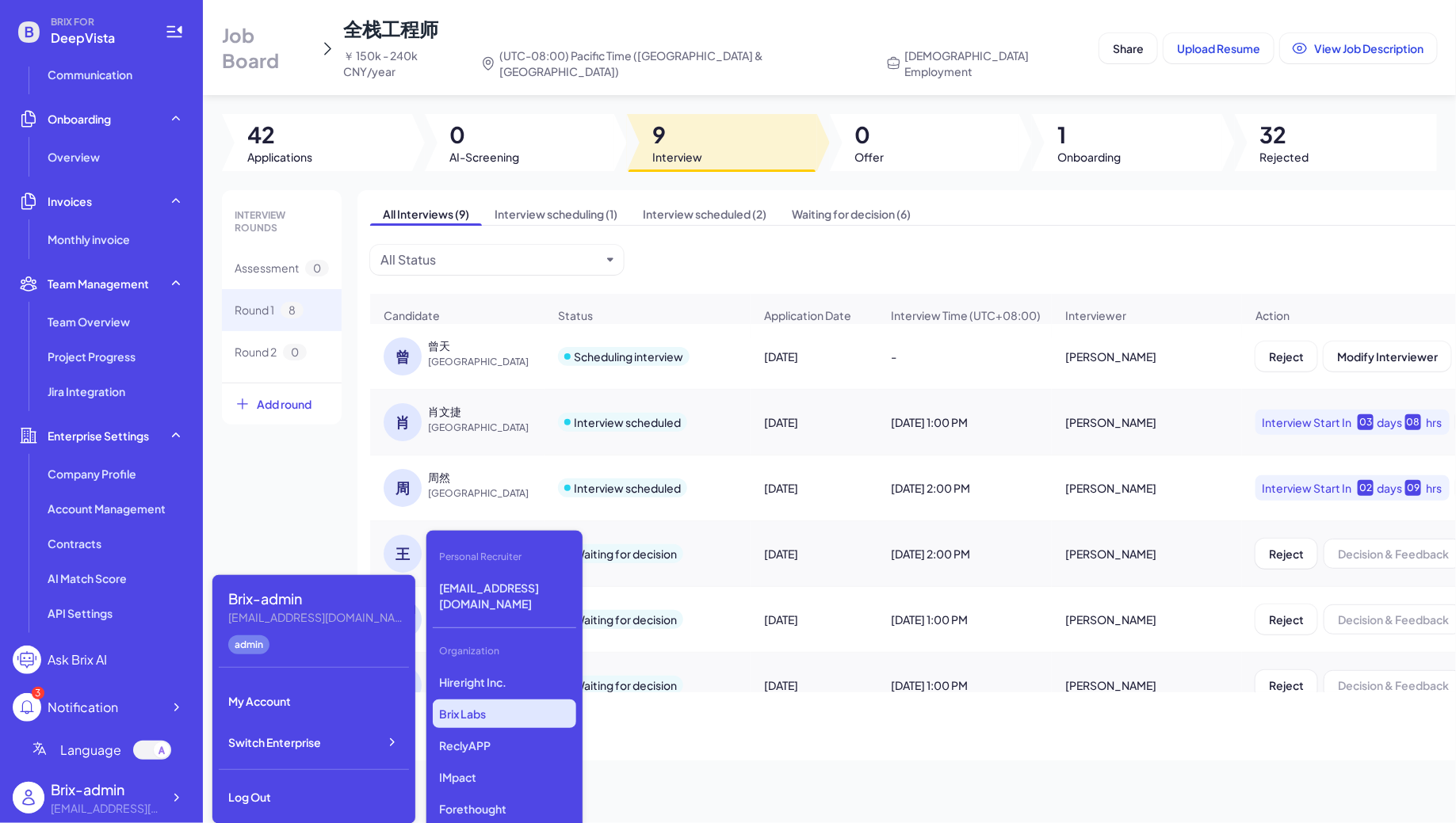
scroll to position [3991, 0]
click at [518, 735] on p "Revolve" at bounding box center [504, 749] width 144 height 29
